Goal: Find specific page/section: Find specific page/section

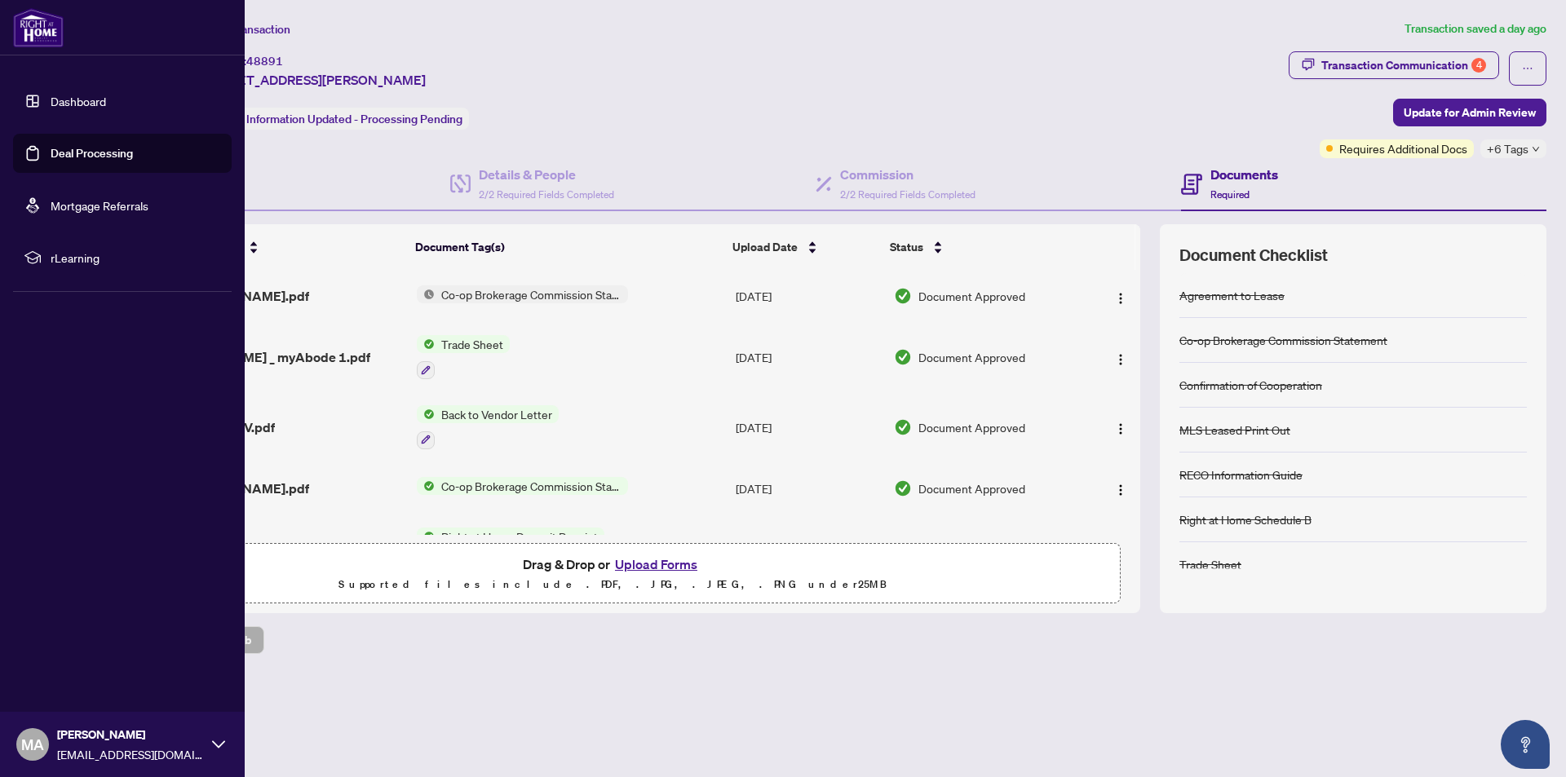
click at [99, 148] on link "Deal Processing" at bounding box center [92, 153] width 82 height 15
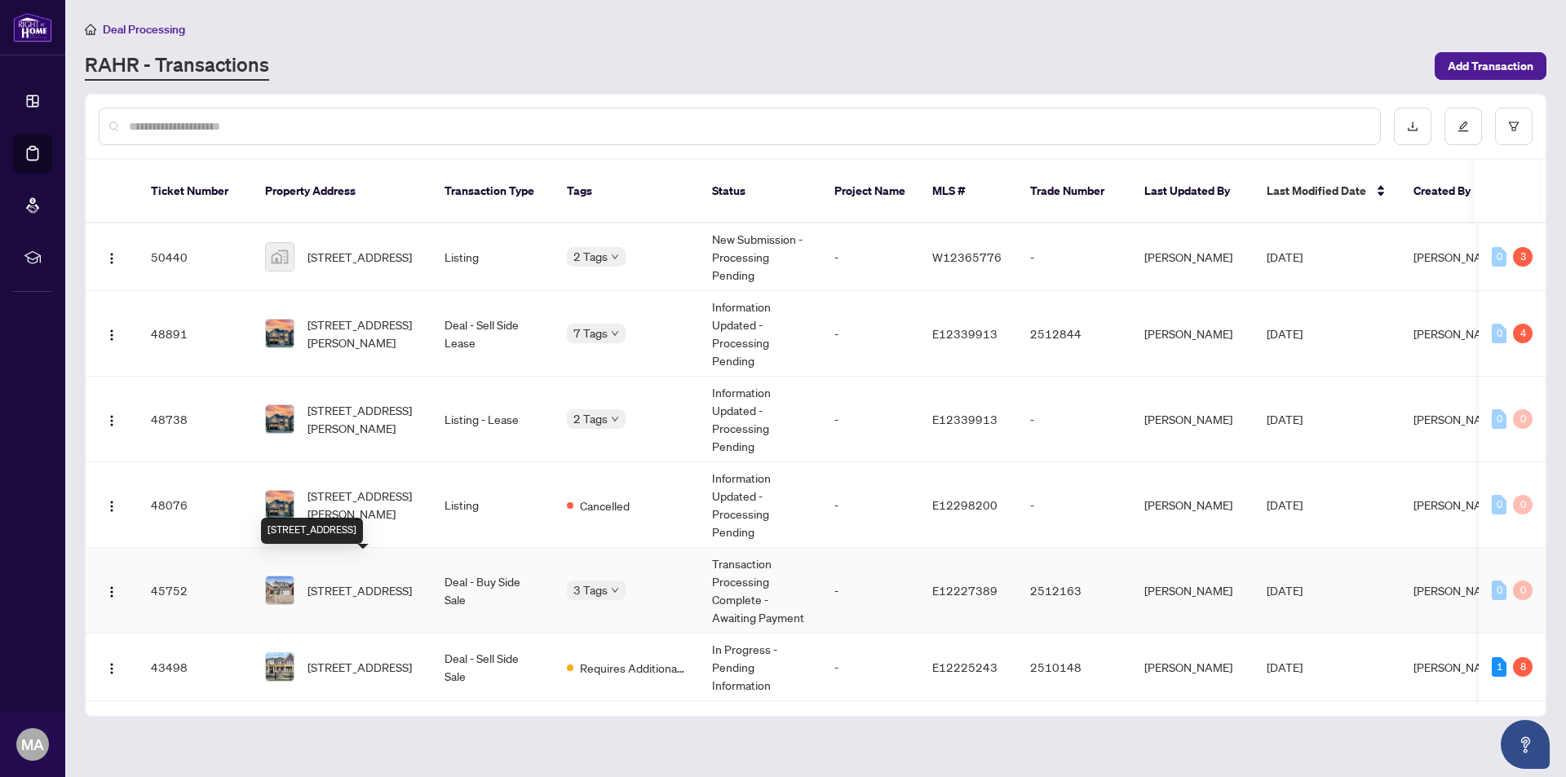
click at [382, 582] on span "[STREET_ADDRESS]" at bounding box center [360, 591] width 104 height 18
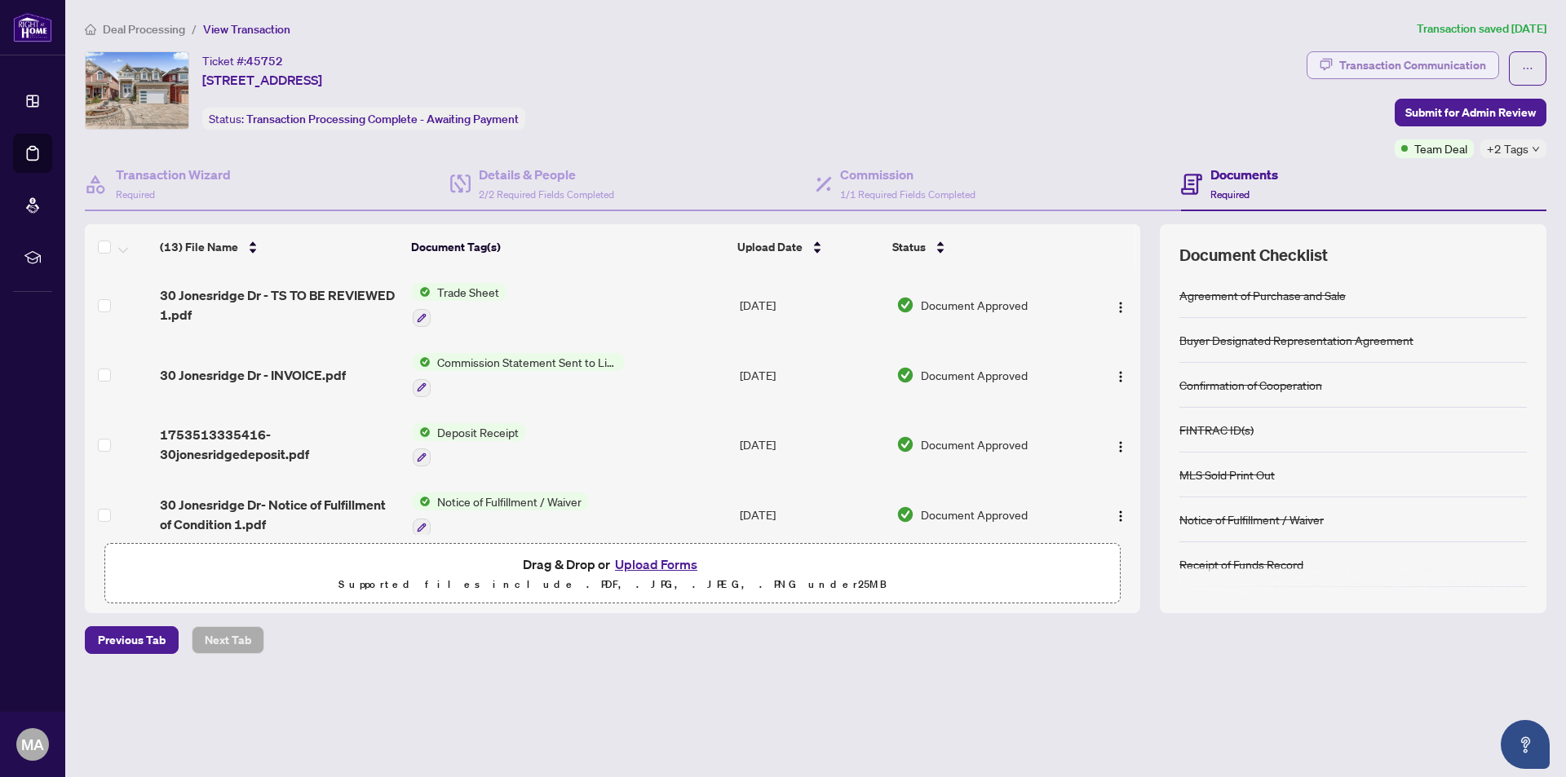
click at [1425, 64] on div "Transaction Communication" at bounding box center [1412, 65] width 147 height 26
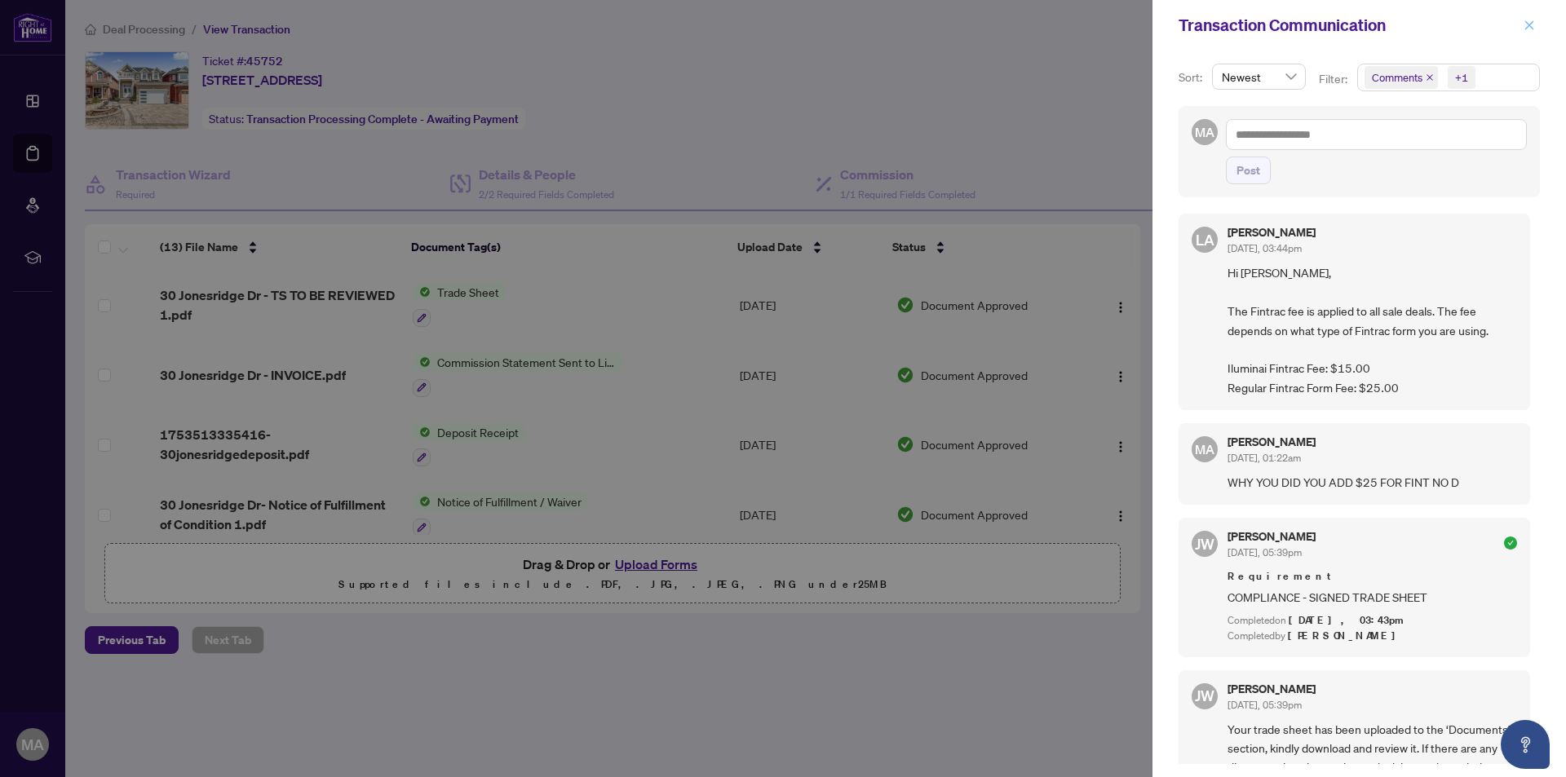
click at [1532, 25] on icon "close" at bounding box center [1529, 25] width 11 height 11
